Goal: Navigation & Orientation: Find specific page/section

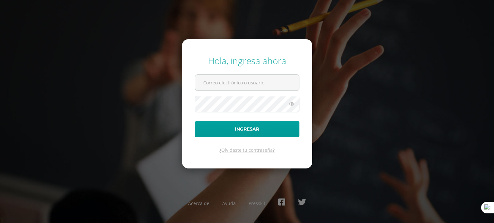
type input "dulcem@colegiost.edu.gt"
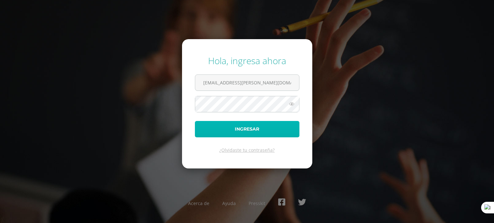
click at [256, 134] on button "Ingresar" at bounding box center [247, 129] width 104 height 16
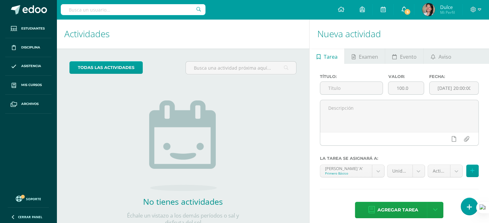
click at [406, 8] on icon at bounding box center [403, 9] width 5 height 6
click at [239, 33] on h1 "Actividades" at bounding box center [182, 33] width 237 height 29
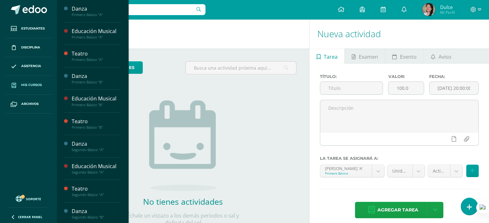
click at [30, 86] on span "Mis cursos" at bounding box center [31, 85] width 21 height 5
